Goal: Transaction & Acquisition: Purchase product/service

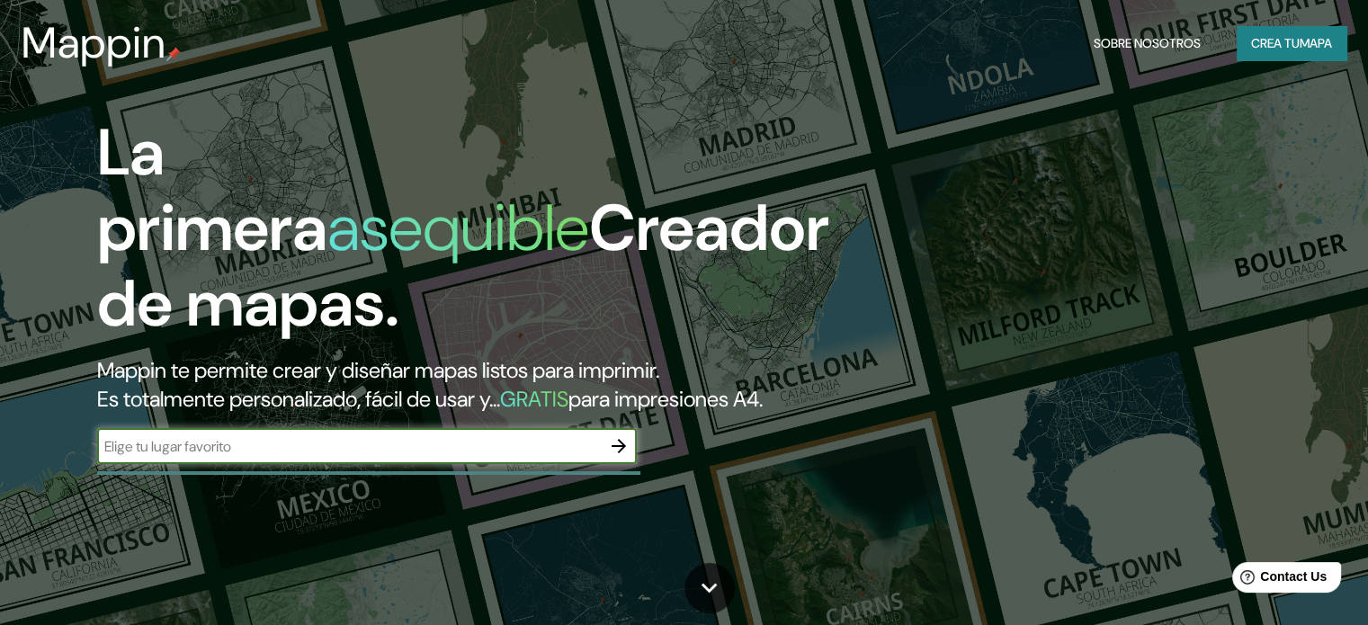
click at [304, 457] on input "text" at bounding box center [349, 446] width 504 height 21
type input "santa [PERSON_NAME] [GEOGRAPHIC_DATA]"
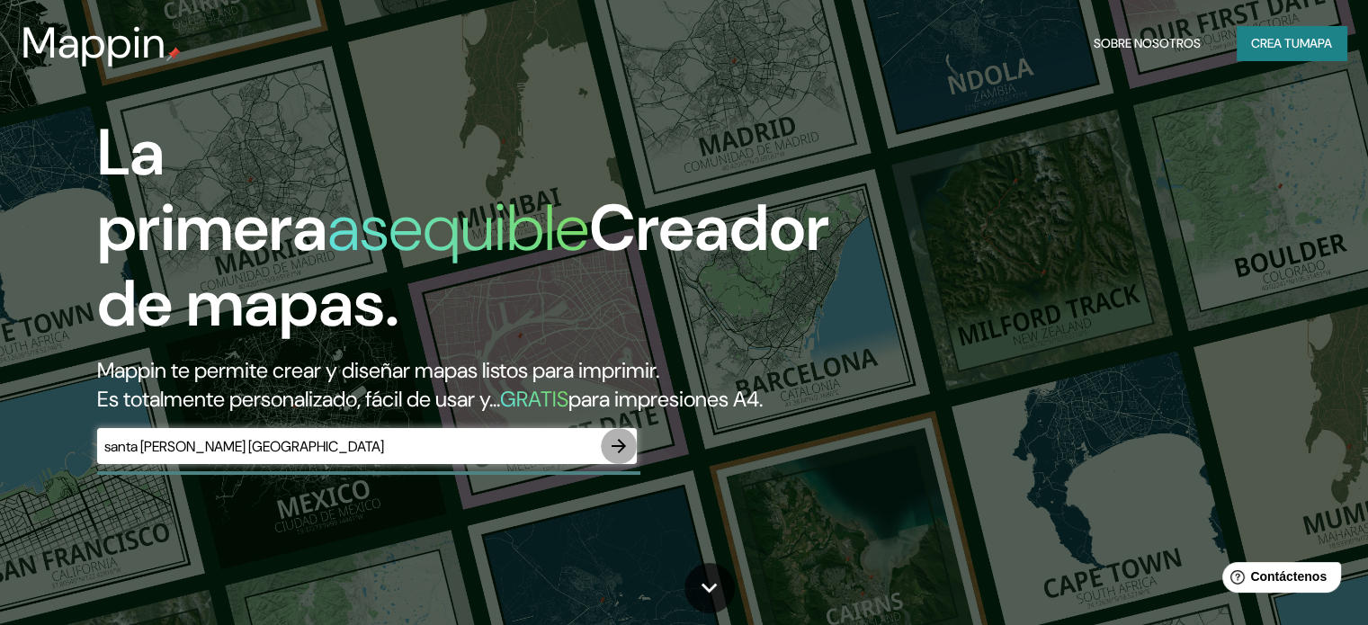
click at [618, 457] on icon "button" at bounding box center [619, 446] width 22 height 22
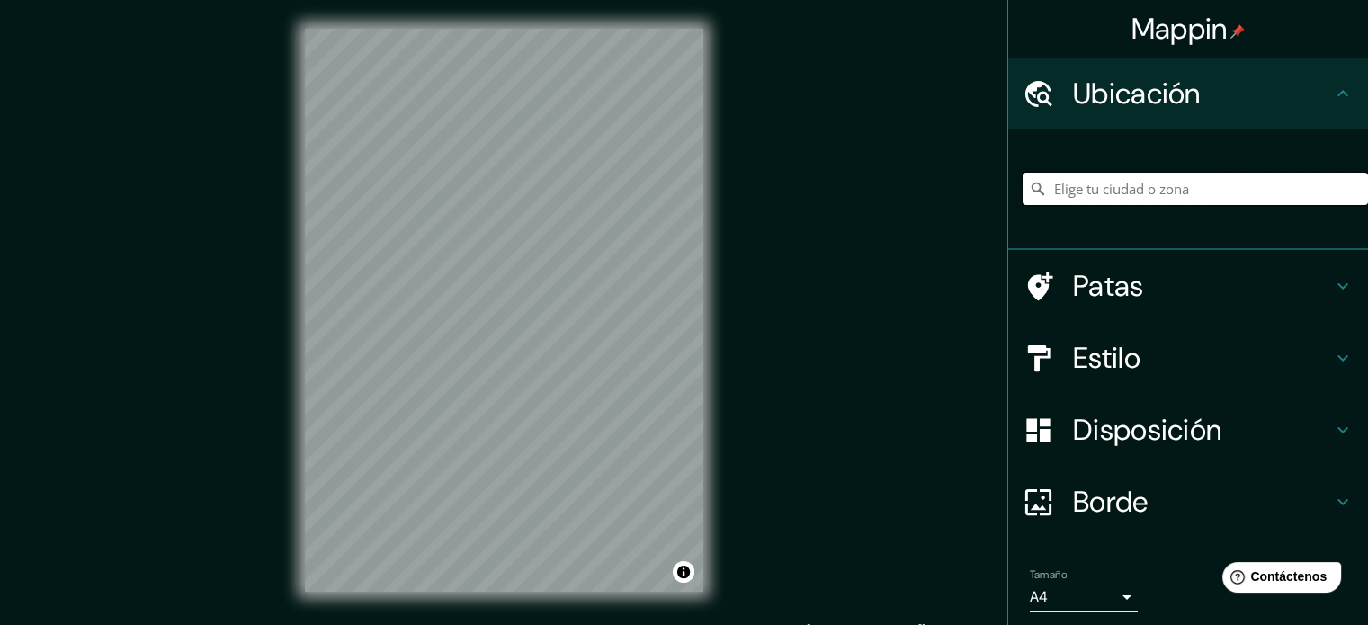
click at [1102, 194] on input "Elige tu ciudad o zona" at bounding box center [1194, 189] width 345 height 32
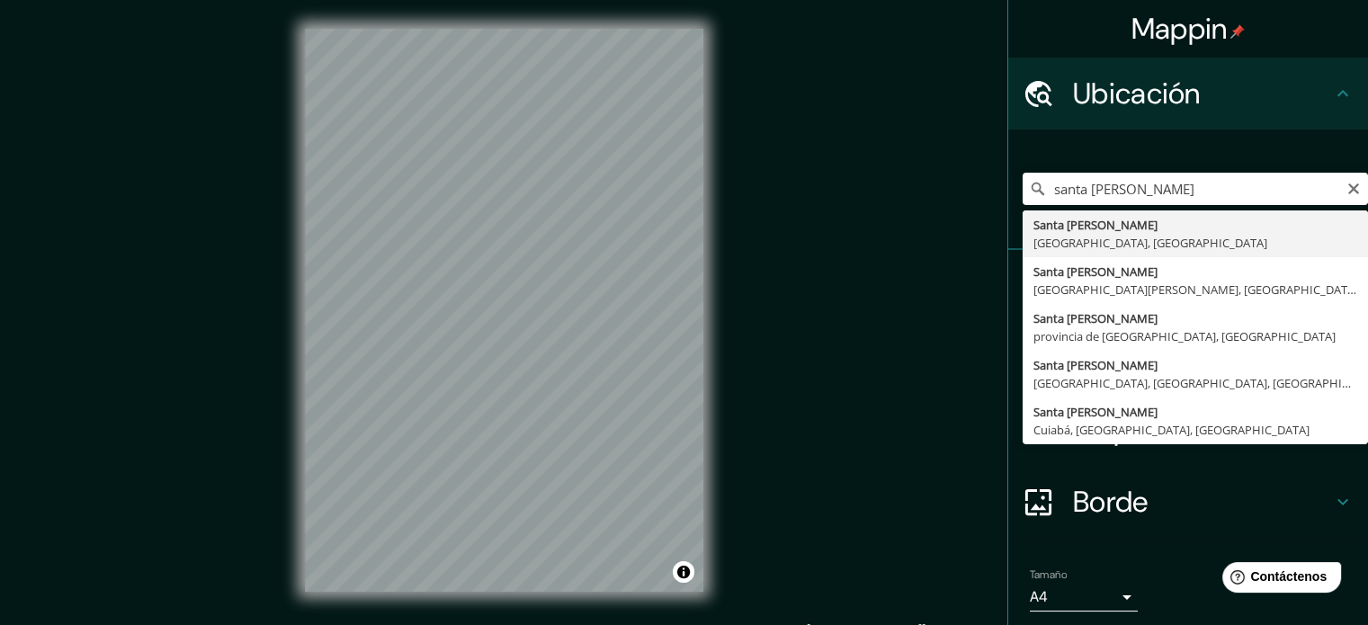
type input "[GEOGRAPHIC_DATA][PERSON_NAME][GEOGRAPHIC_DATA], [GEOGRAPHIC_DATA]"
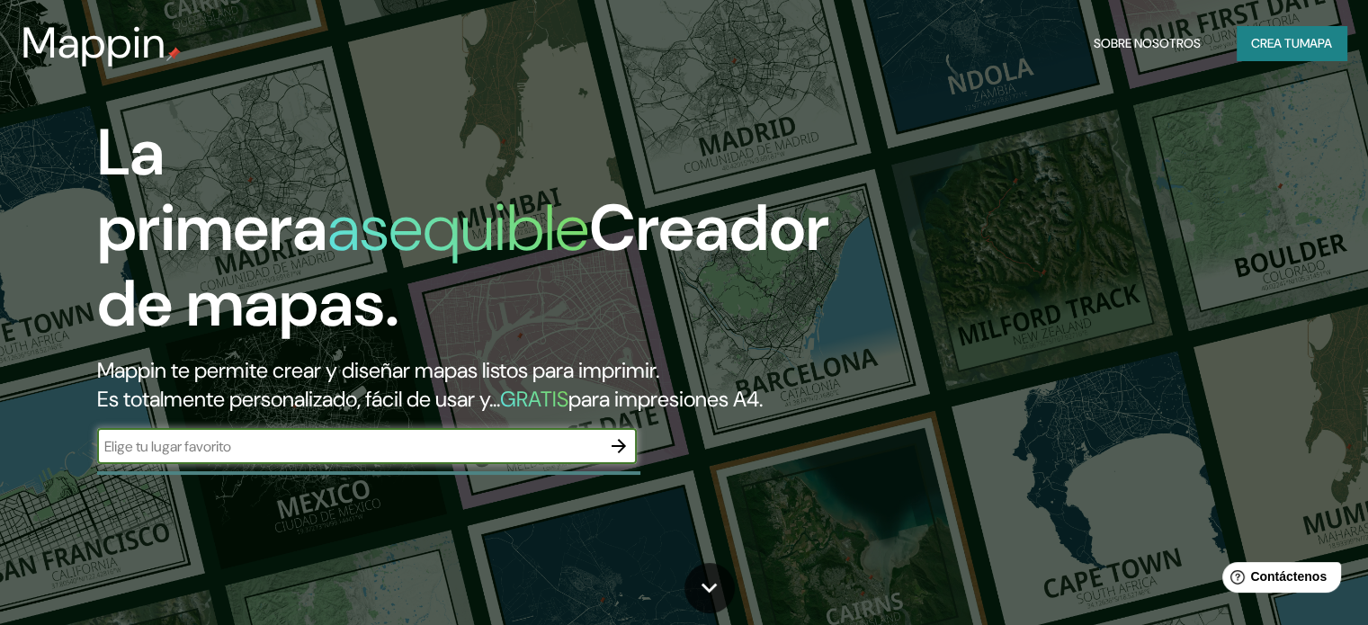
click at [486, 457] on input "text" at bounding box center [349, 446] width 504 height 21
type input "santa [PERSON_NAME] [GEOGRAPHIC_DATA]"
click at [619, 453] on icon "button" at bounding box center [619, 446] width 14 height 14
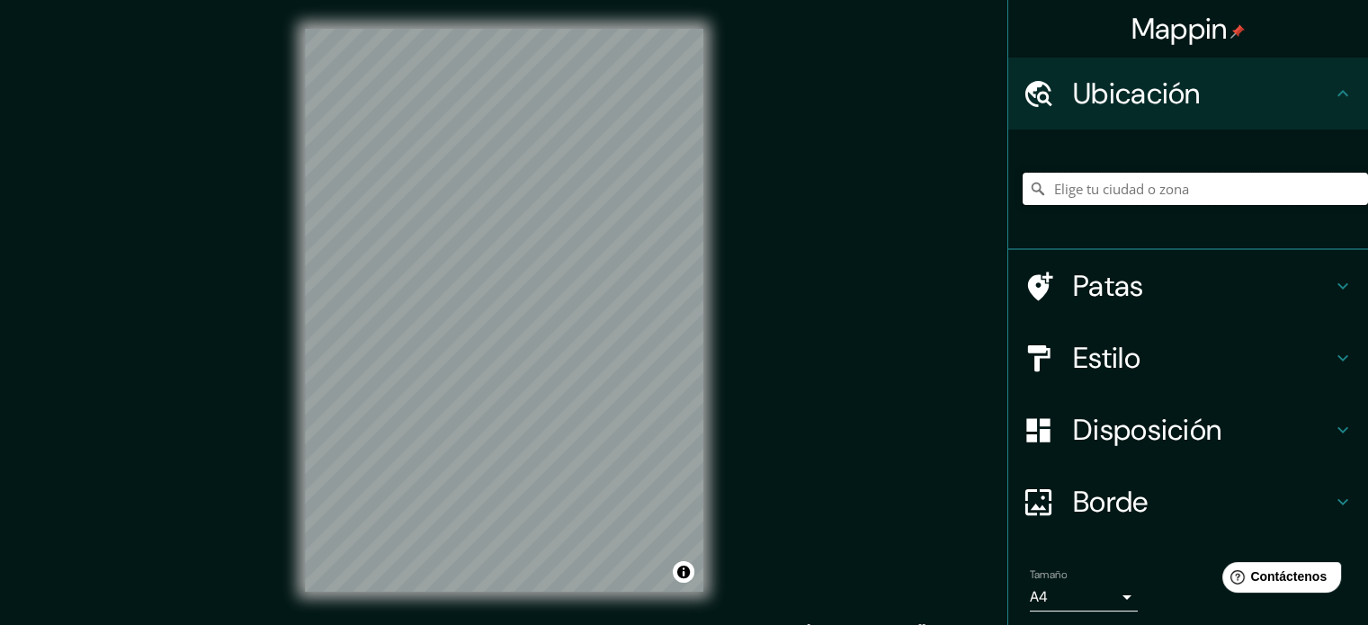
click at [1090, 197] on input "Elige tu ciudad o zona" at bounding box center [1194, 189] width 345 height 32
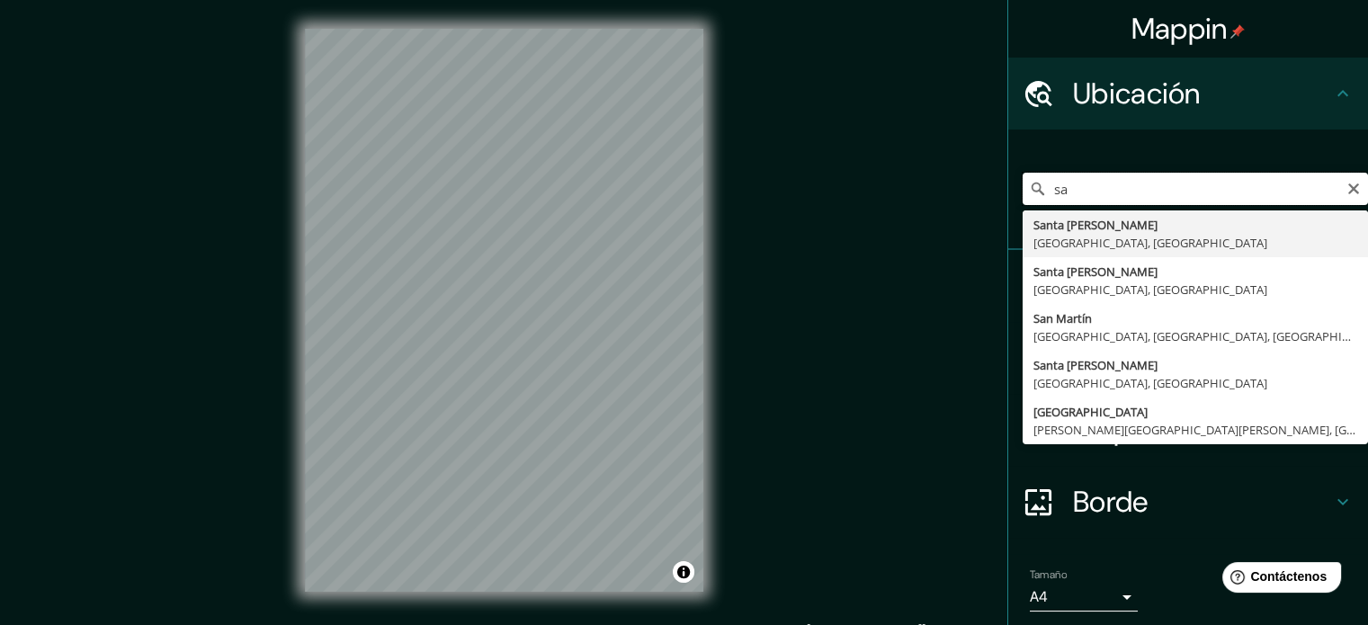
type input "s"
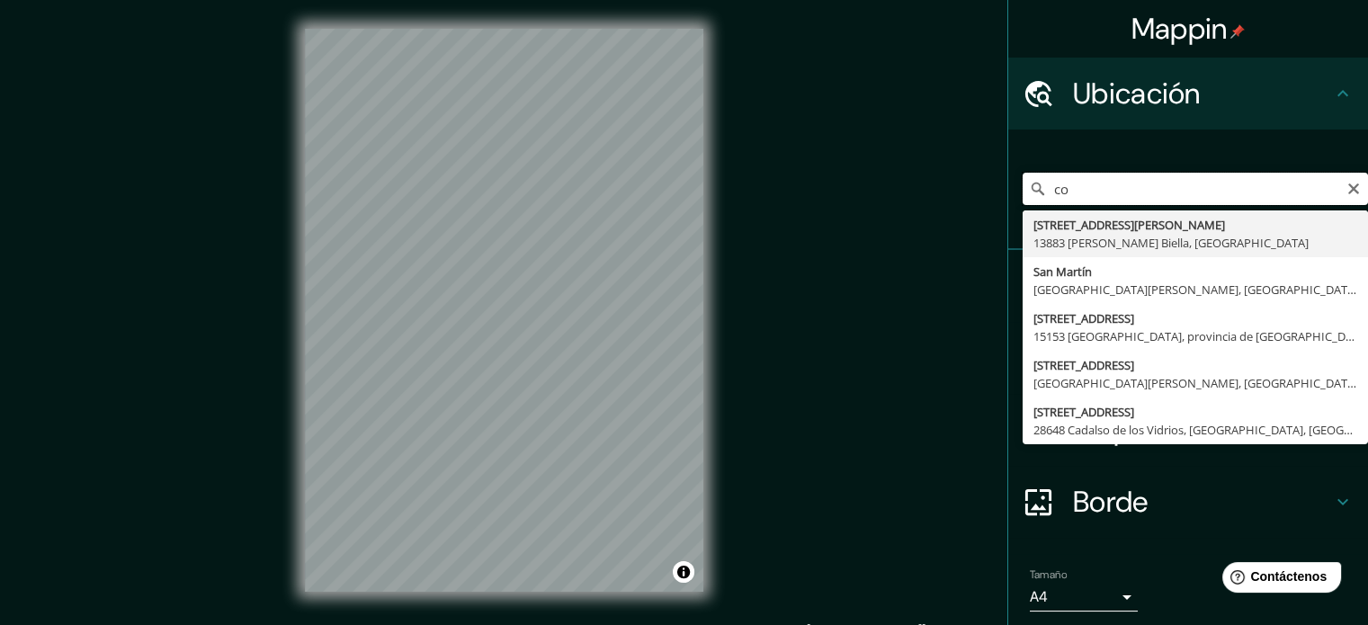
type input "c"
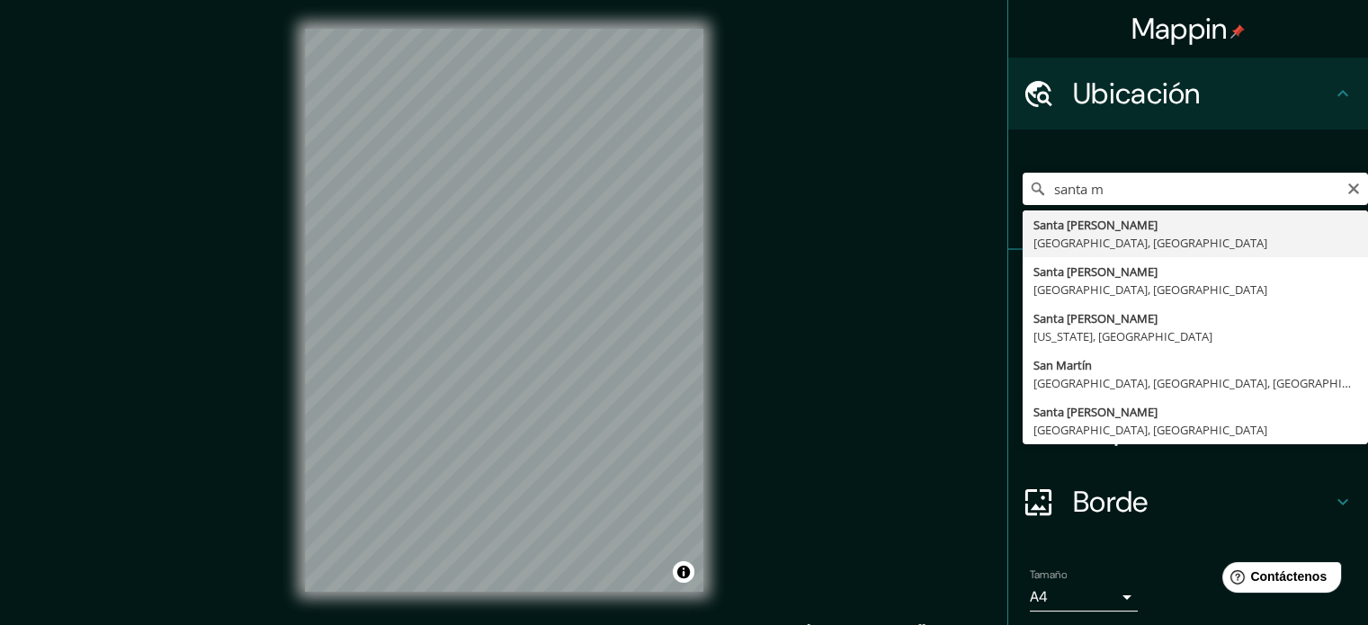
type input "[GEOGRAPHIC_DATA][PERSON_NAME][GEOGRAPHIC_DATA], [GEOGRAPHIC_DATA]"
